Goal: Information Seeking & Learning: Learn about a topic

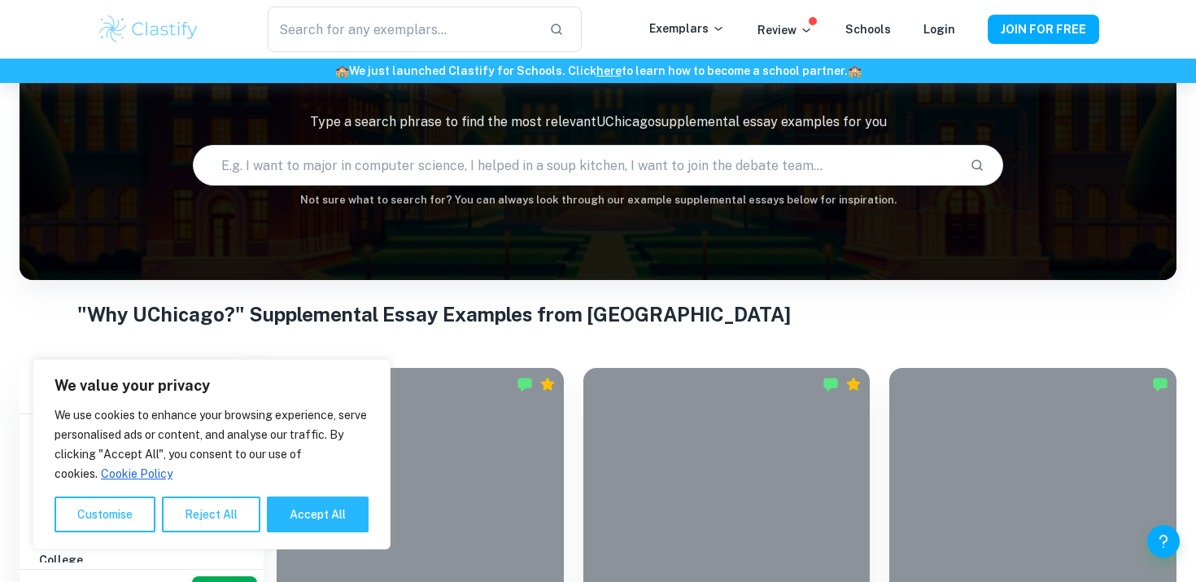
scroll to position [147, 0]
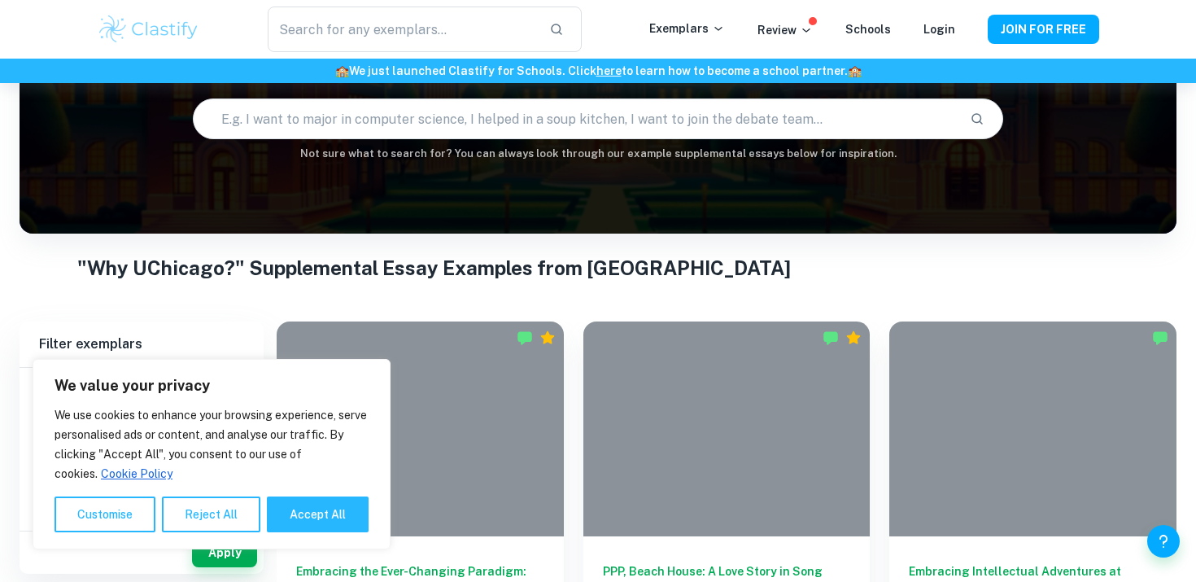
click at [545, 118] on input "text" at bounding box center [575, 119] width 763 height 46
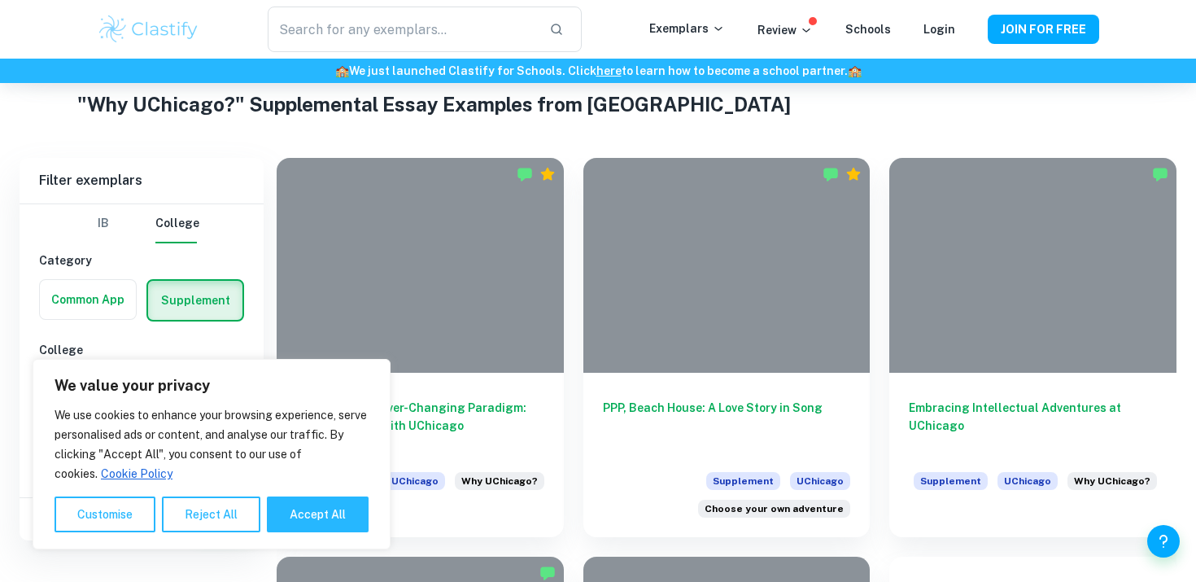
scroll to position [314, 0]
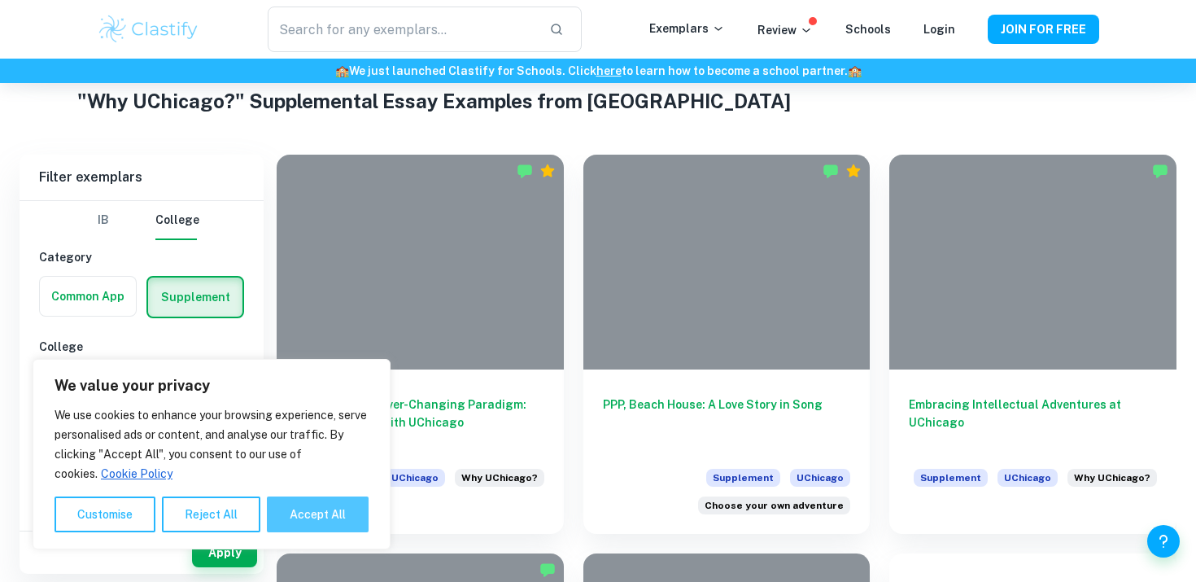
click at [310, 513] on button "Accept All" at bounding box center [318, 514] width 102 height 36
checkbox input "true"
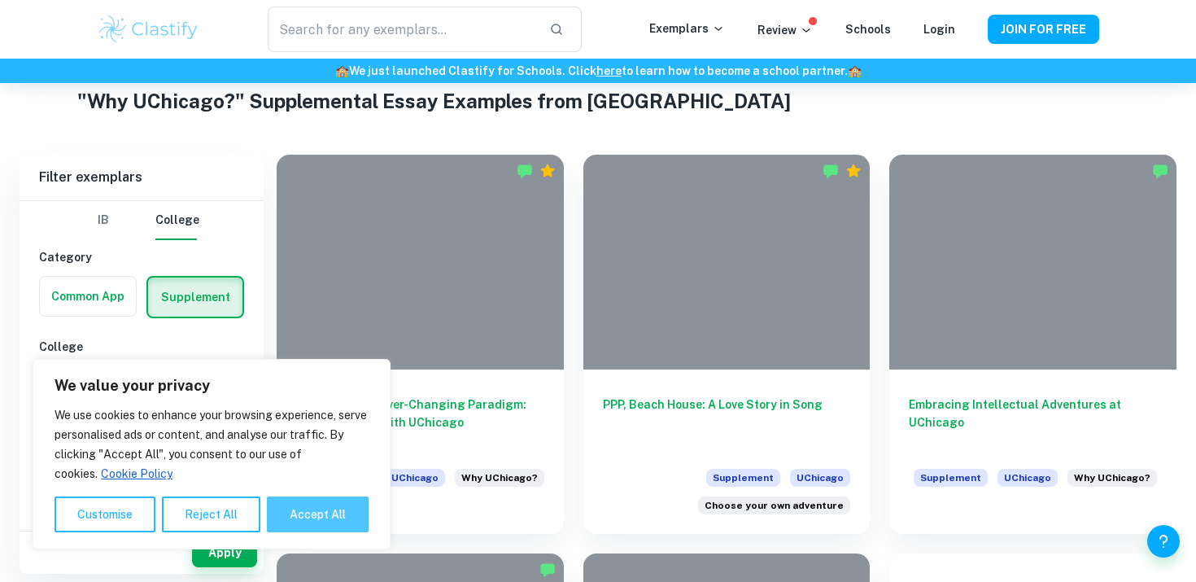
checkbox input "true"
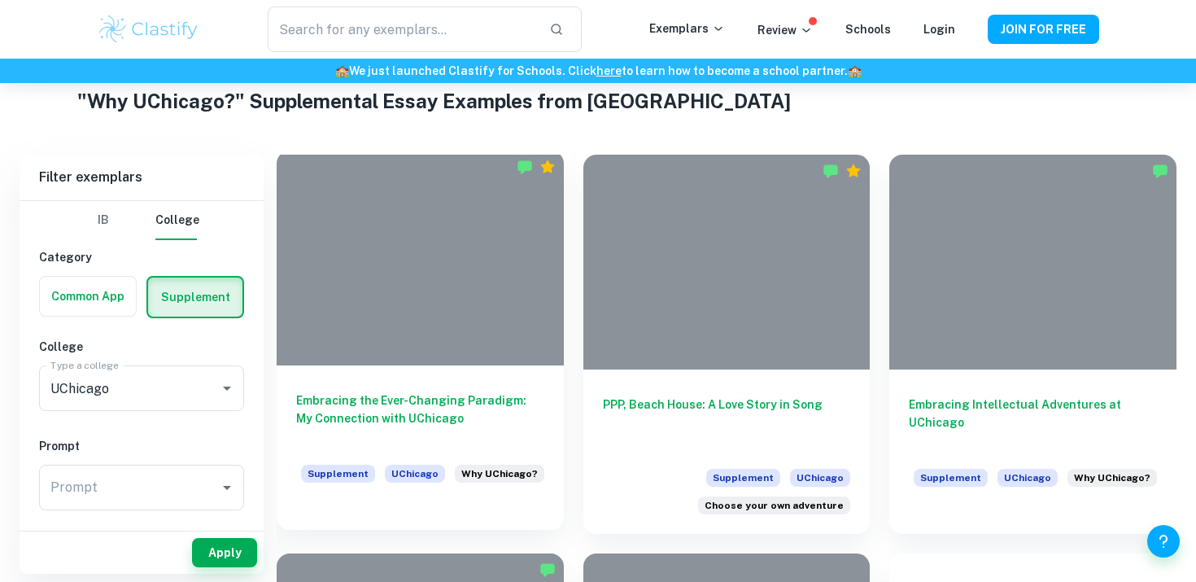
click at [415, 409] on h6 "Embracing the Ever-Changing Paradigm: My Connection with UChicago" at bounding box center [420, 419] width 248 height 54
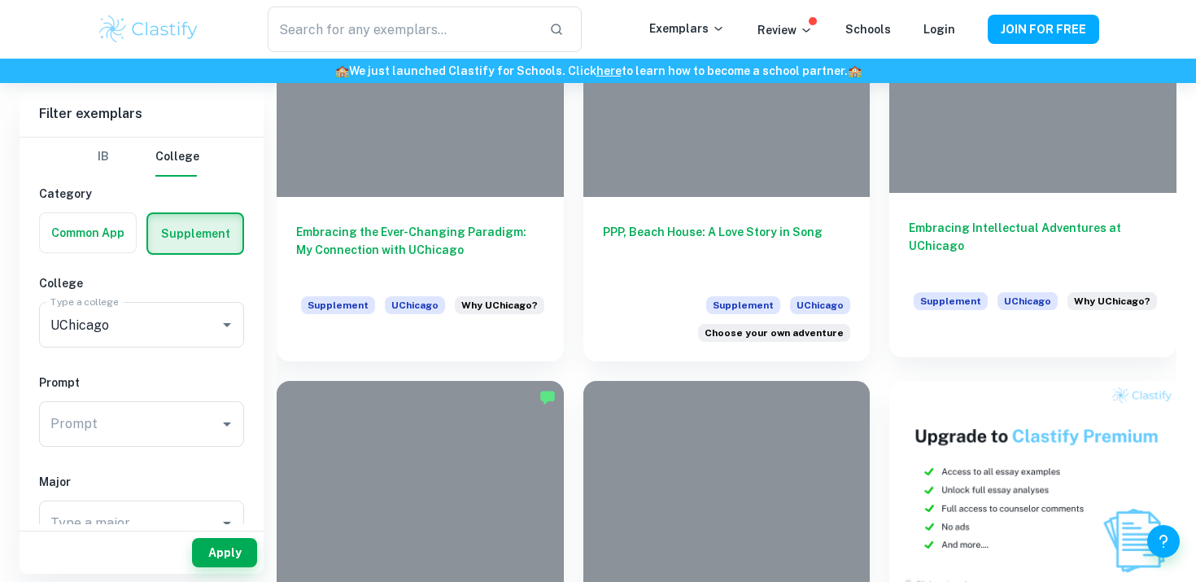
click at [957, 243] on h6 "Embracing Intellectual Adventures at UChicago" at bounding box center [1033, 246] width 248 height 54
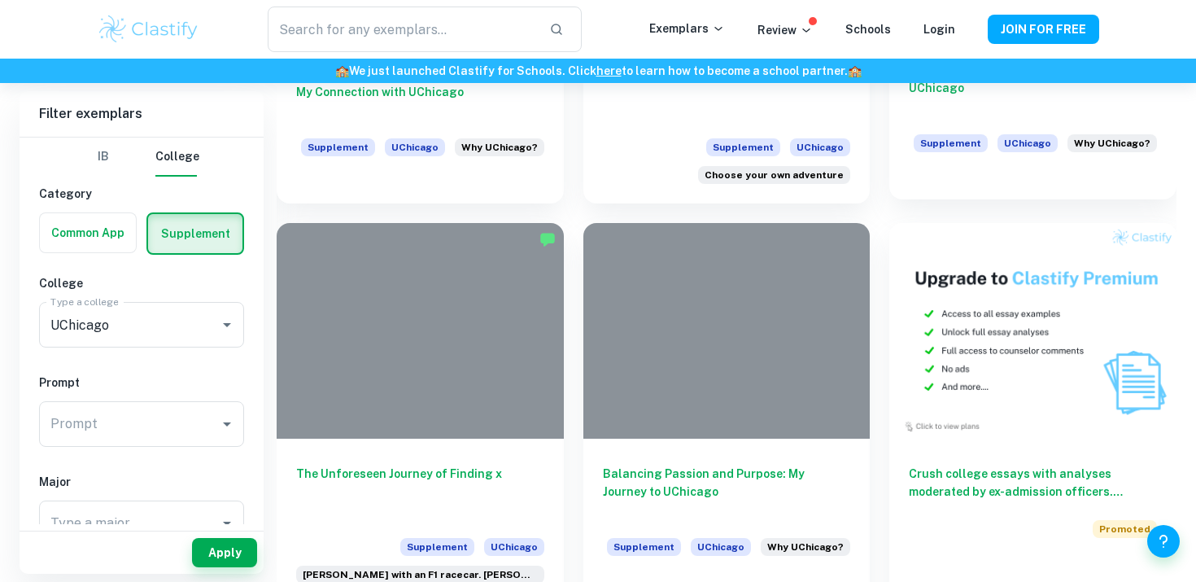
scroll to position [811, 0]
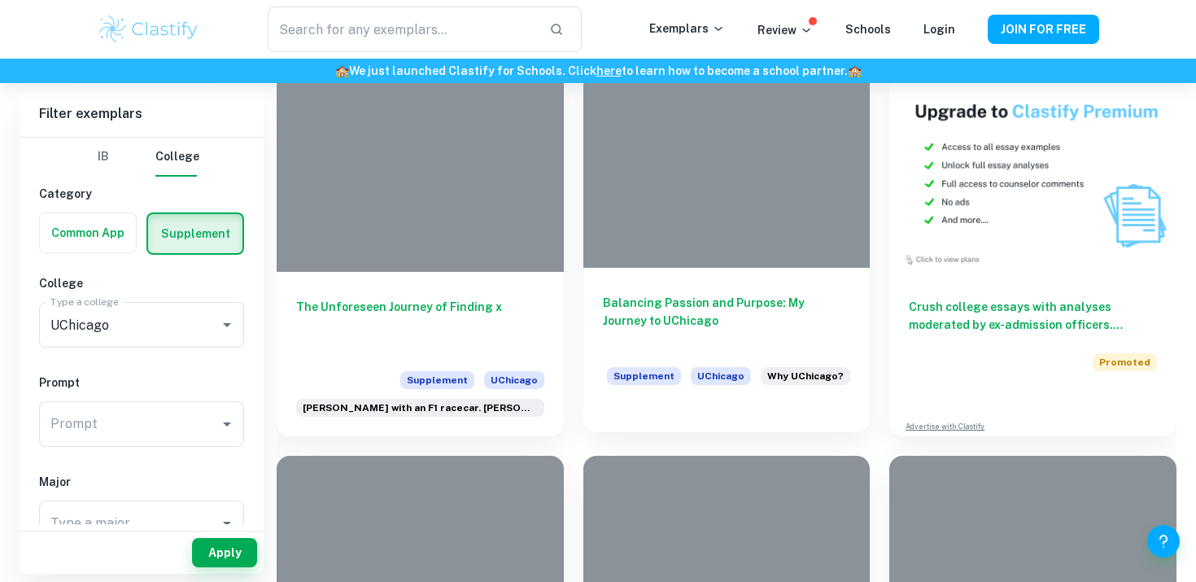
click at [720, 302] on h6 "Balancing Passion and Purpose: My Journey to UChicago" at bounding box center [727, 321] width 248 height 54
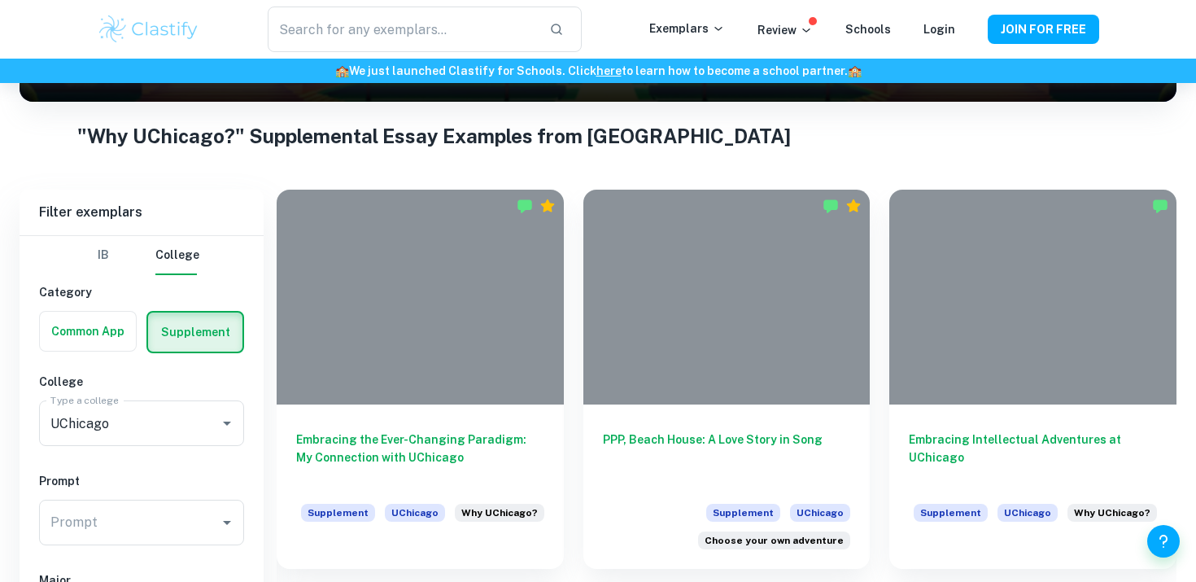
scroll to position [786, 0]
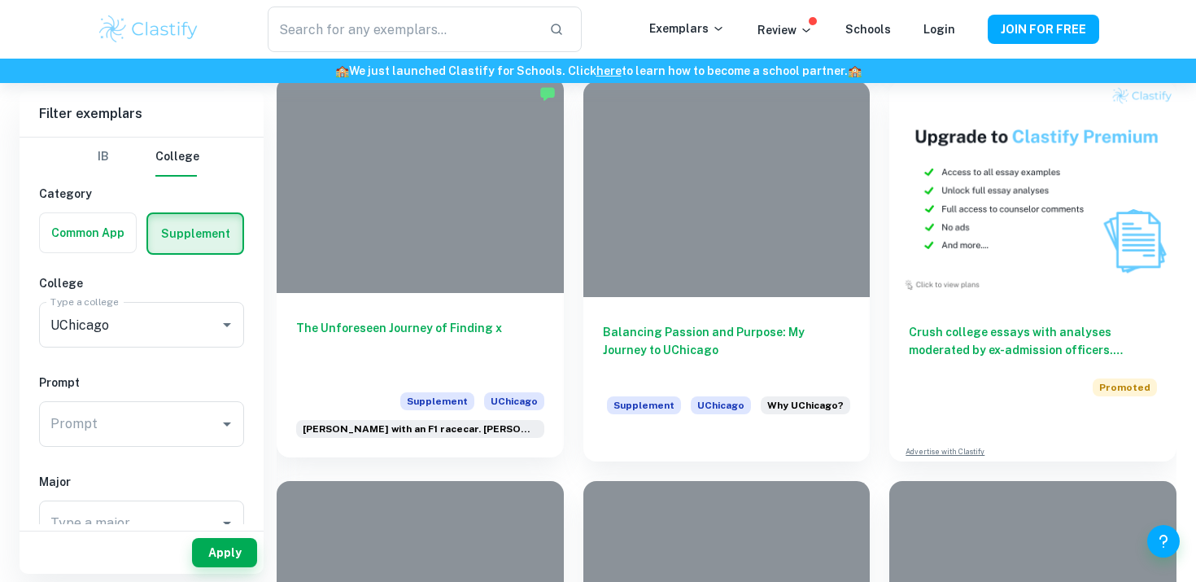
click at [472, 243] on div at bounding box center [420, 184] width 287 height 215
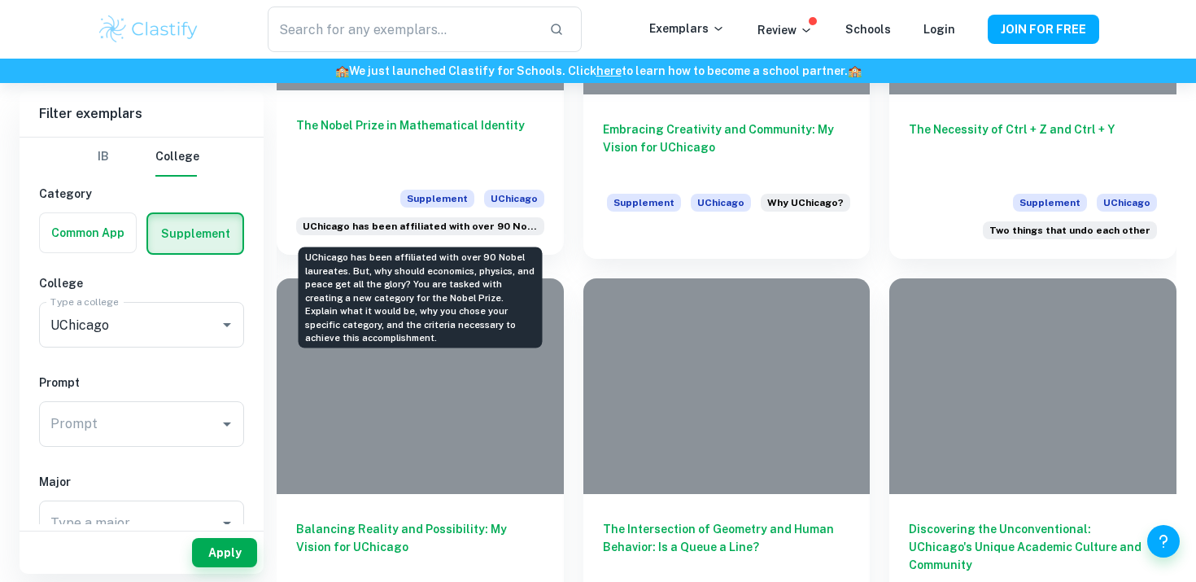
scroll to position [1386, 0]
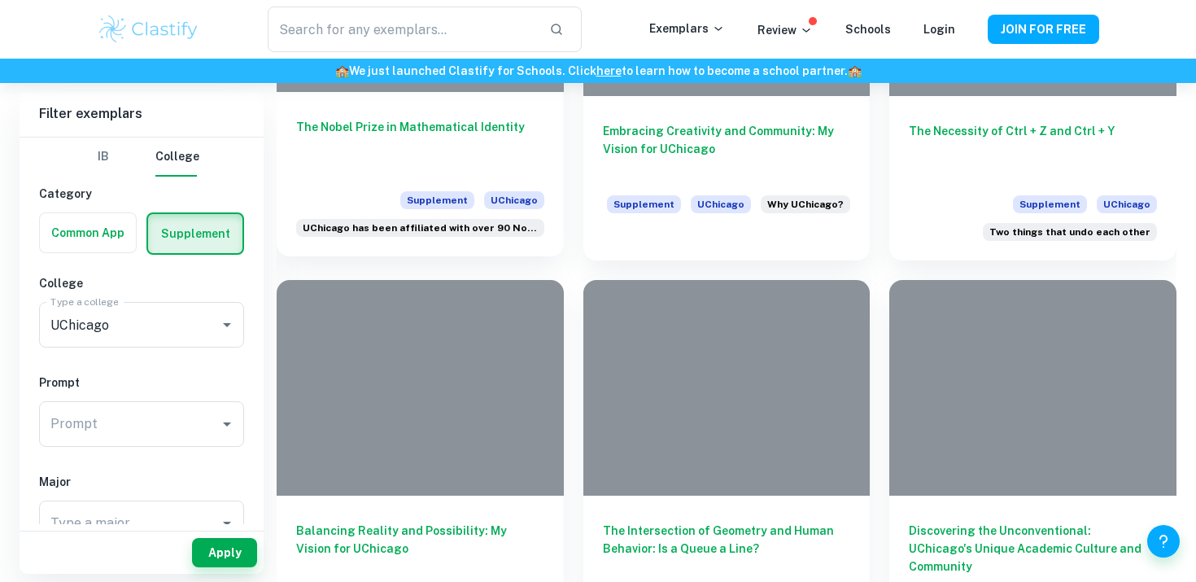
click at [469, 137] on h6 "The Nobel Prize in Mathematical Identity" at bounding box center [420, 145] width 248 height 54
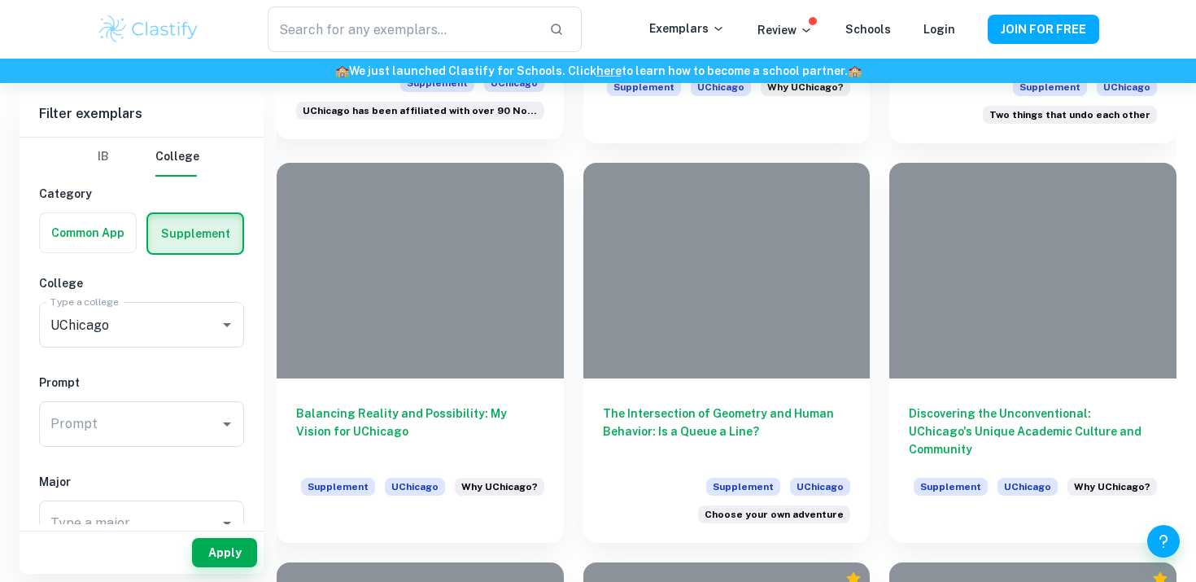
scroll to position [1696, 0]
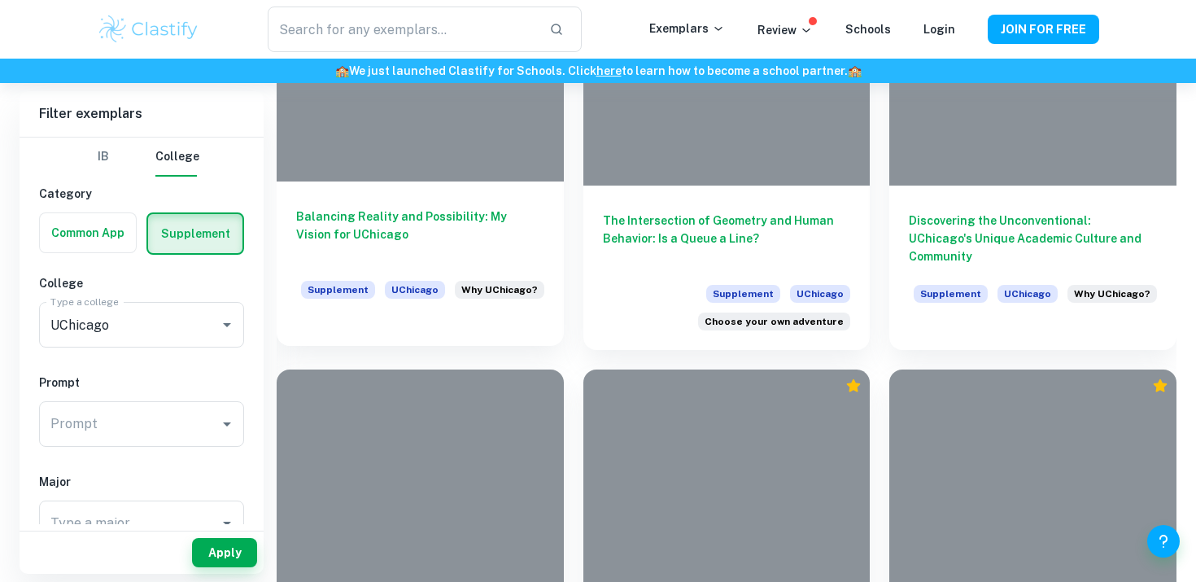
click at [442, 228] on h6 "Balancing Reality and Possibility: My Vision for UChicago" at bounding box center [420, 235] width 248 height 54
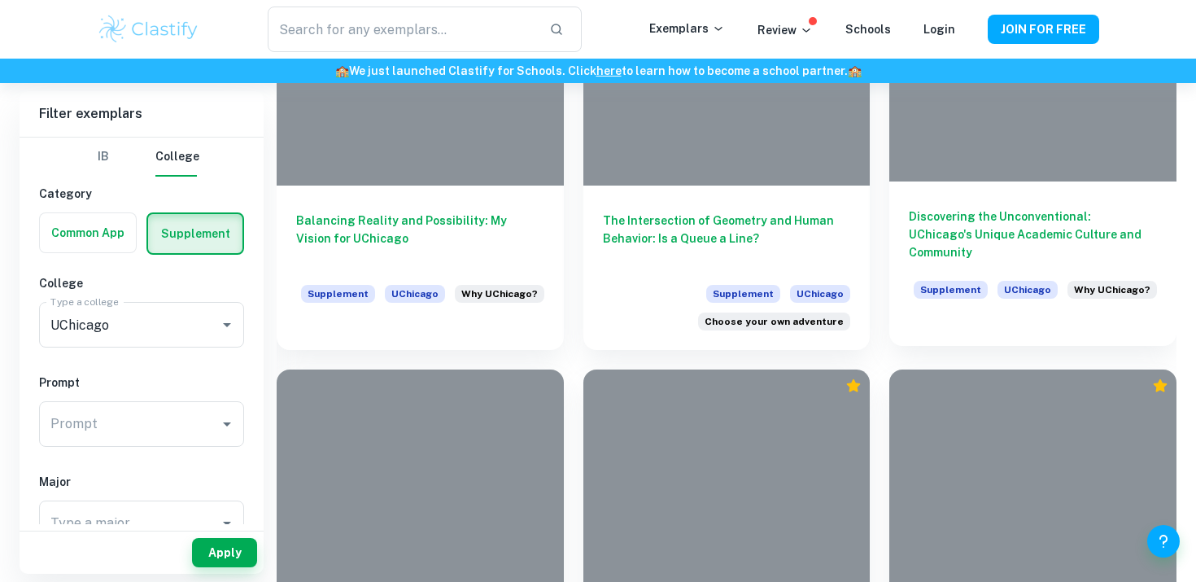
click at [1083, 248] on h6 "Discovering the Unconventional: UChicago's Unique Academic Culture and Community" at bounding box center [1033, 235] width 248 height 54
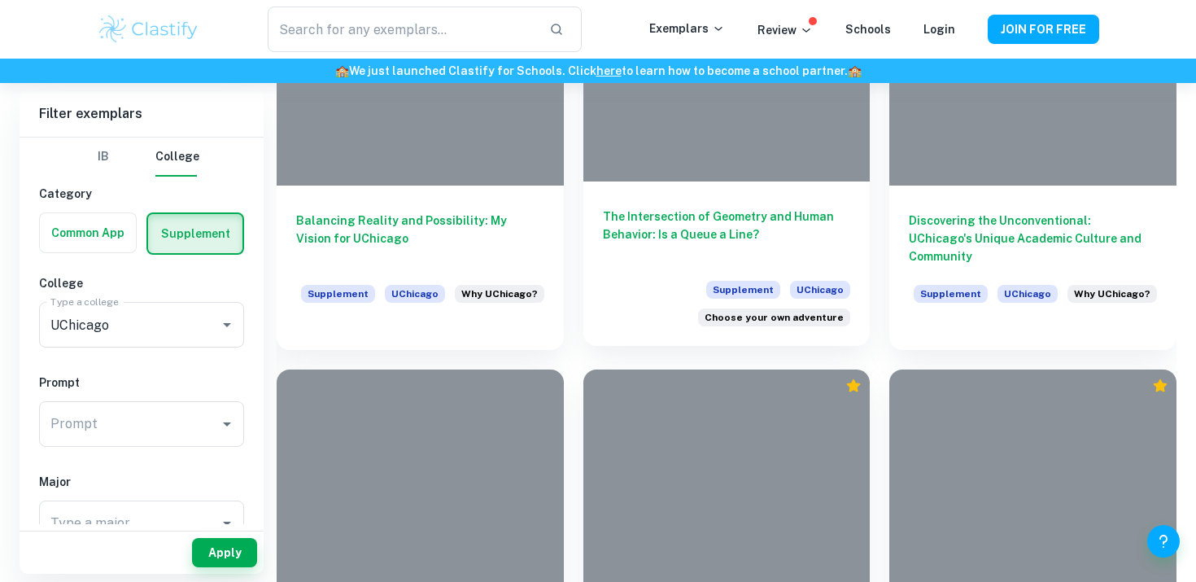
click at [708, 223] on h6 "The Intersection of Geometry and Human Behavior: Is a Queue a Line?" at bounding box center [727, 235] width 248 height 54
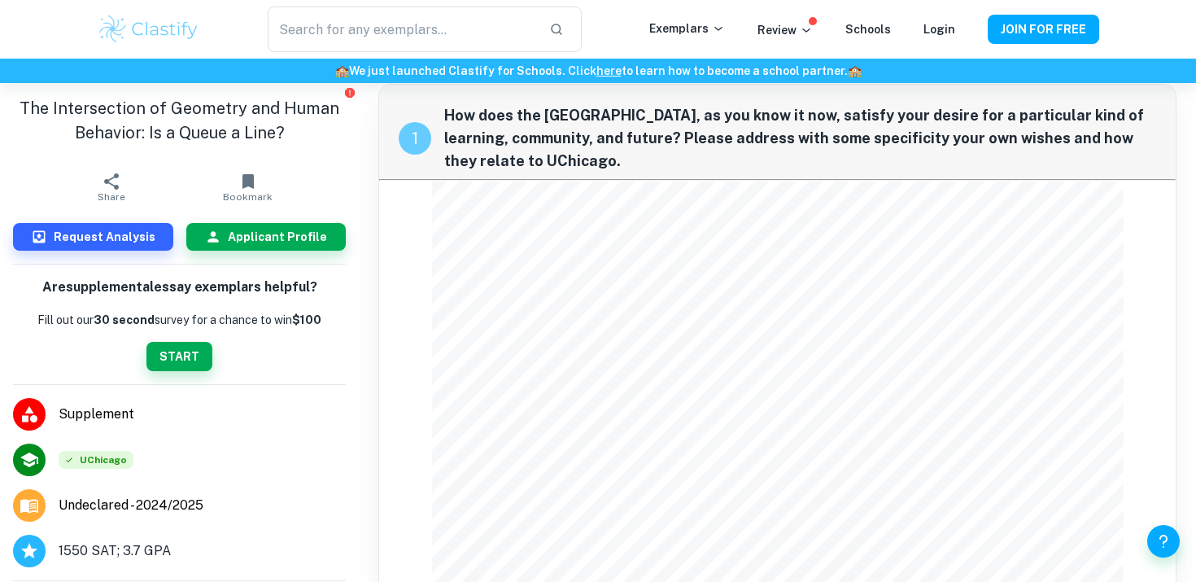
scroll to position [7, 0]
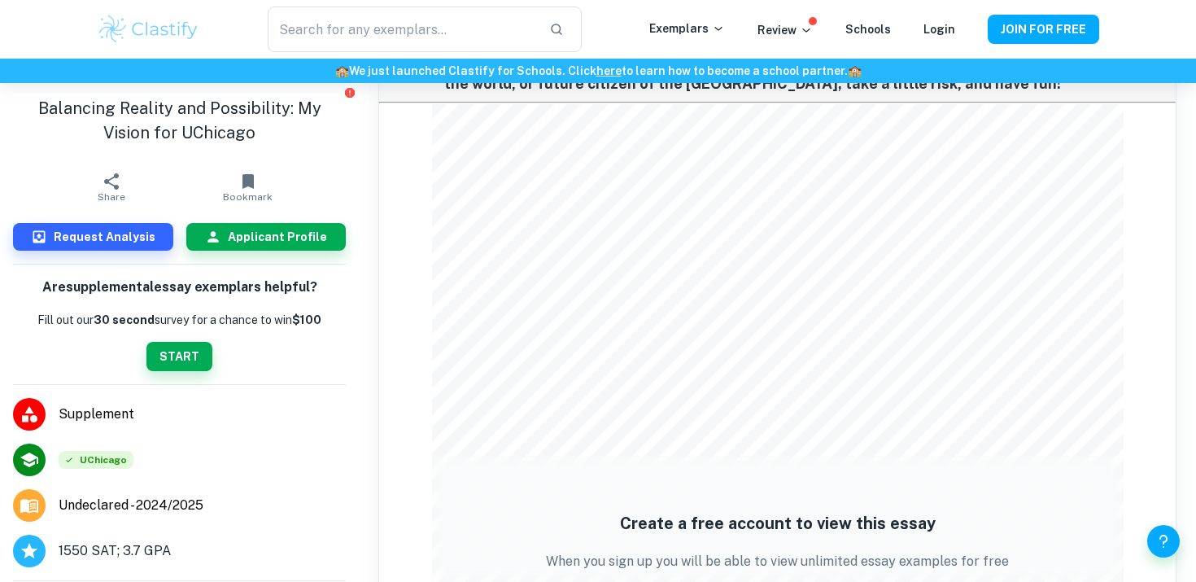
scroll to position [1401, 0]
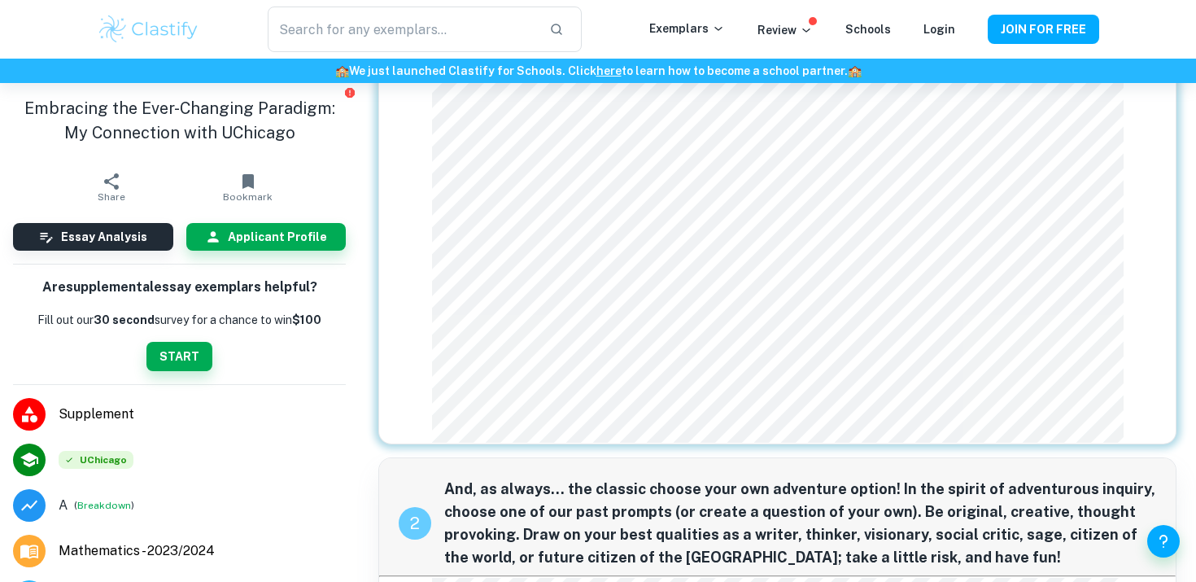
scroll to position [811, 0]
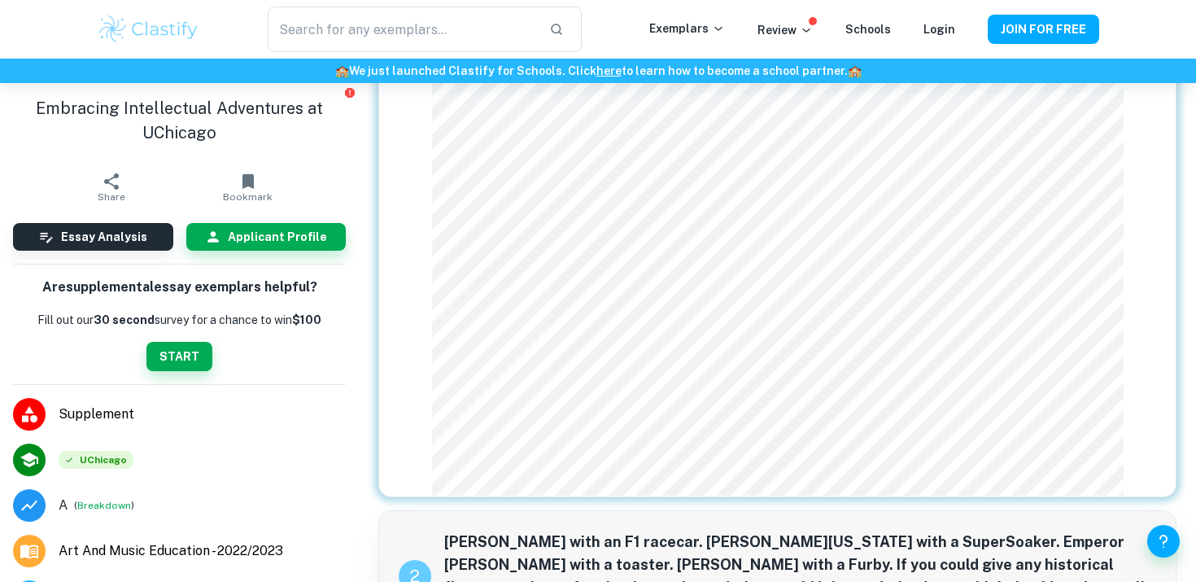
scroll to position [631, 0]
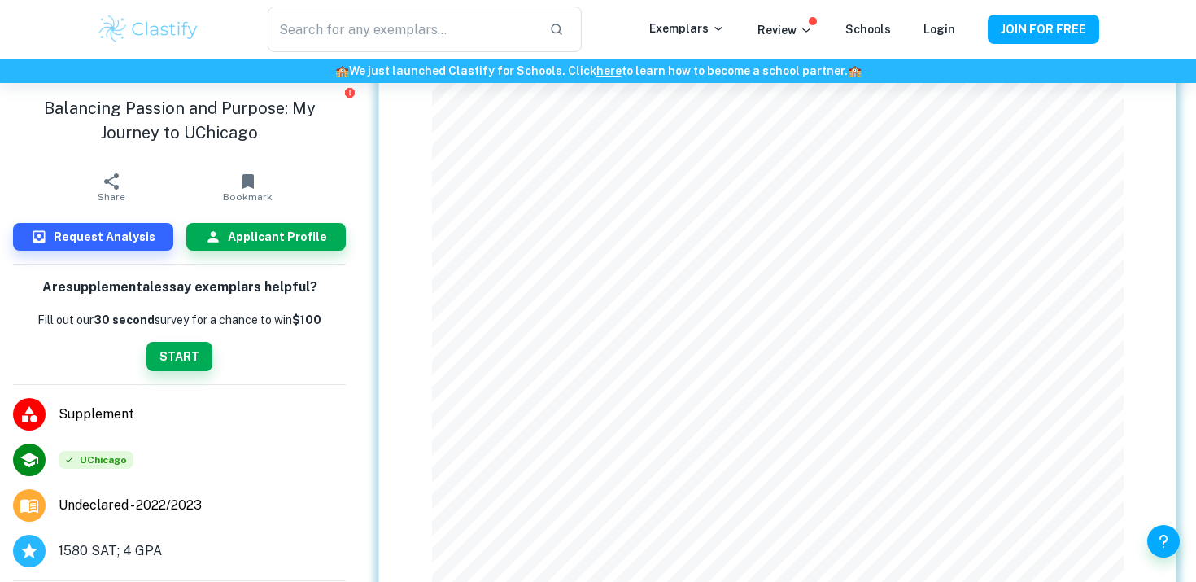
scroll to position [1131, 0]
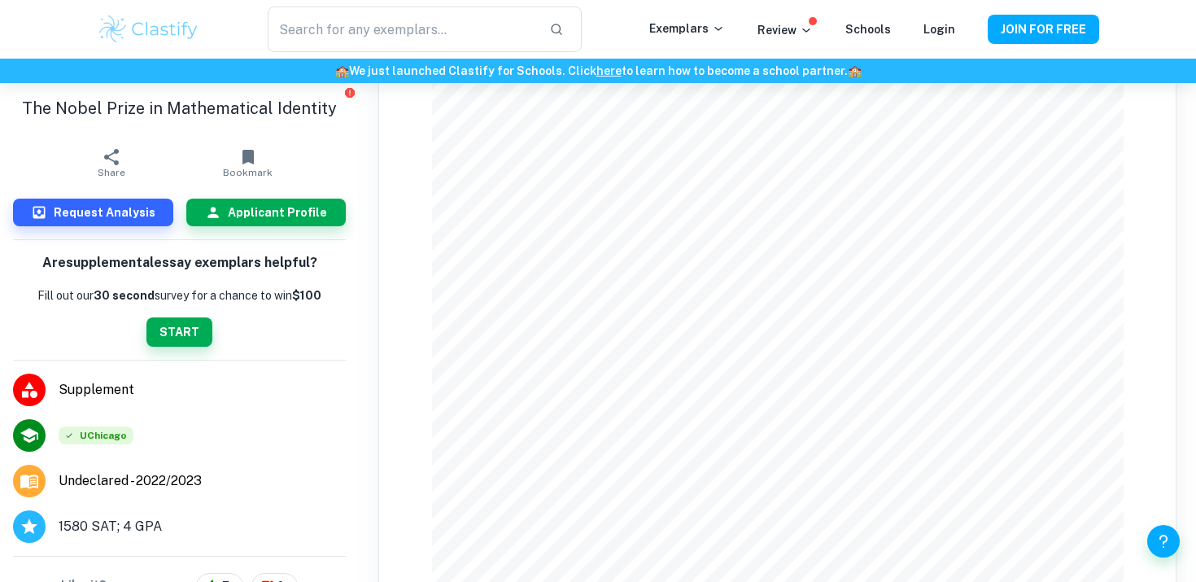
scroll to position [134, 0]
